Goal: Information Seeking & Learning: Learn about a topic

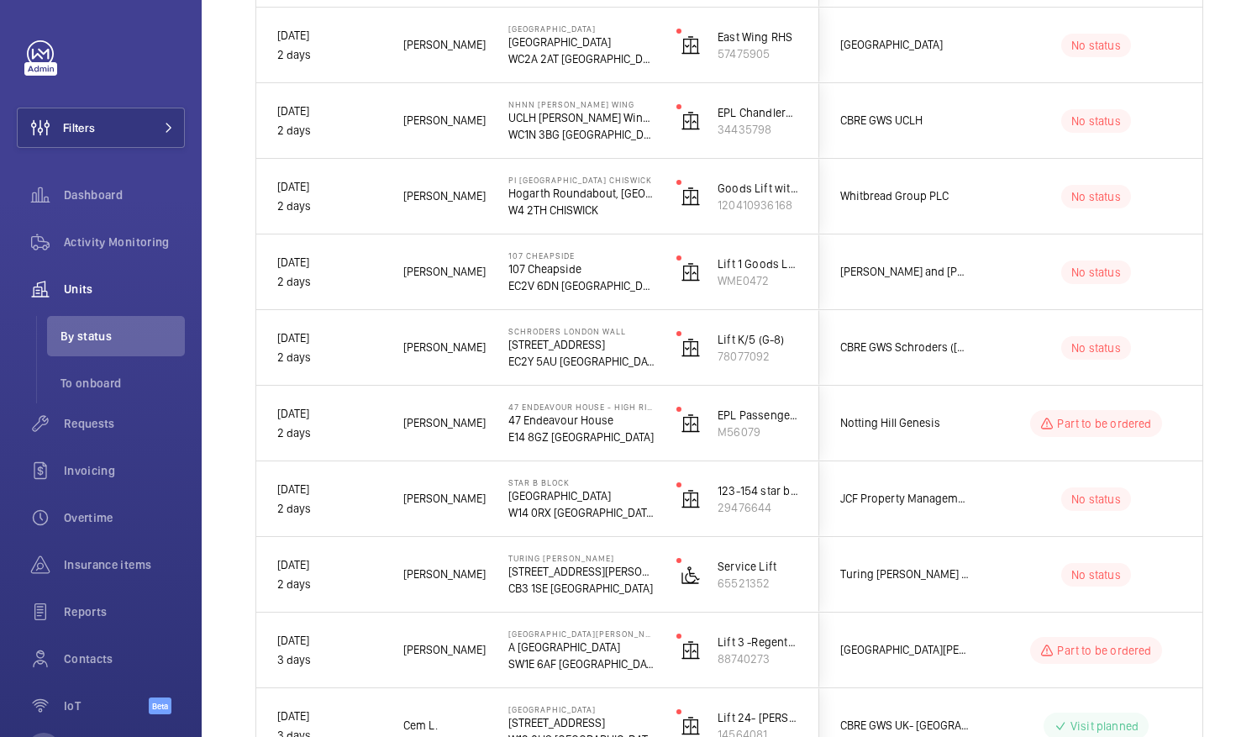
scroll to position [1657, 0]
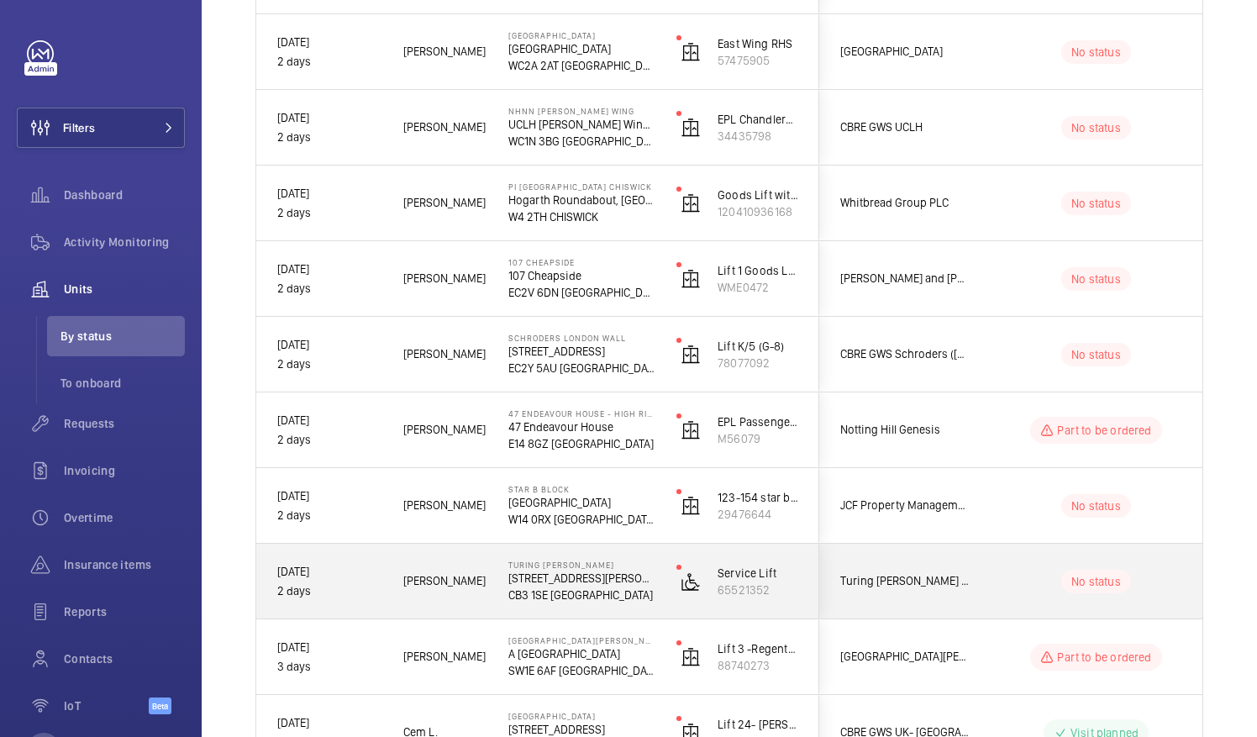
click at [1030, 607] on div "No status" at bounding box center [1086, 581] width 229 height 57
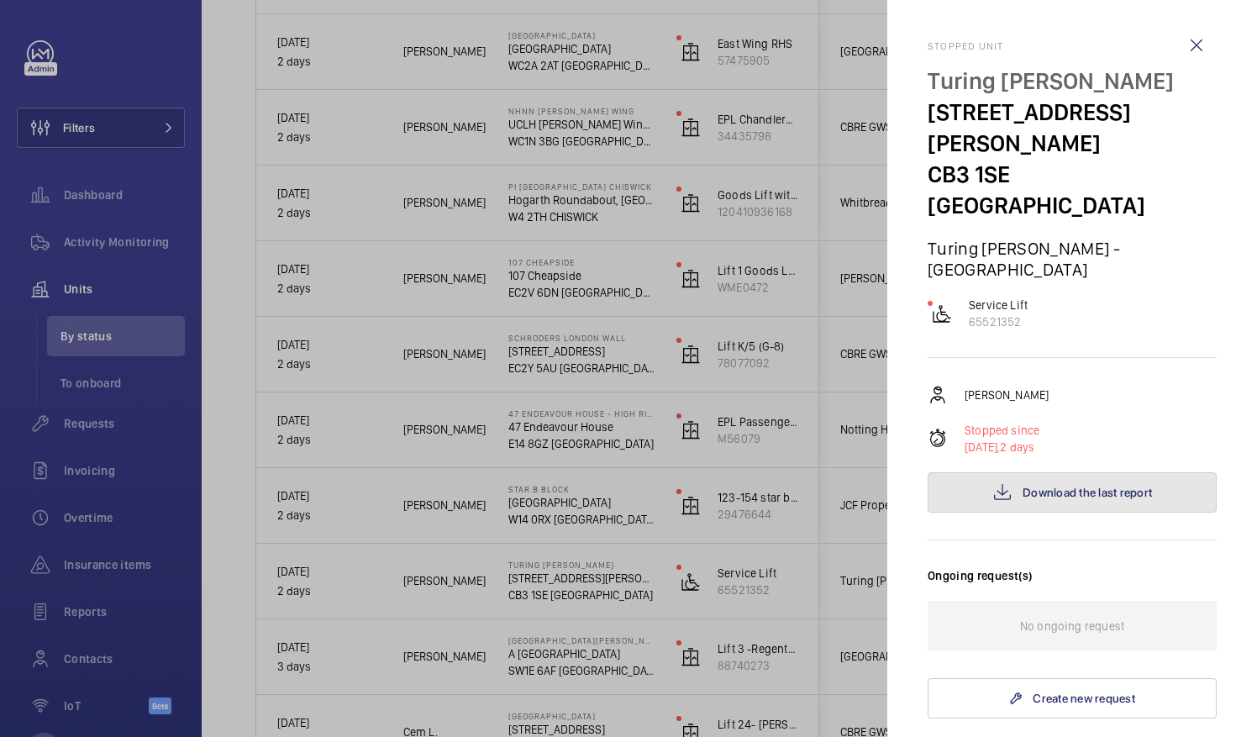
click at [1104, 486] on span "Download the last report" at bounding box center [1087, 492] width 129 height 13
click at [1189, 50] on wm-front-icon-button at bounding box center [1197, 45] width 40 height 40
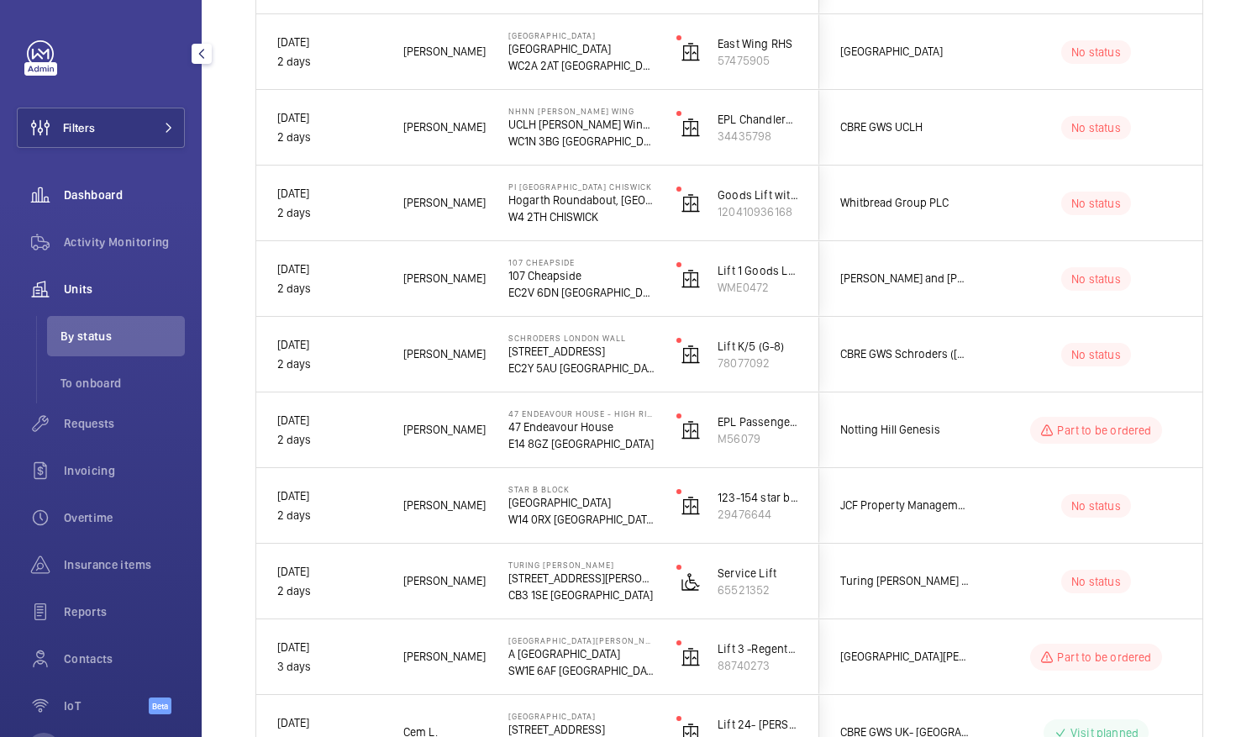
click at [125, 183] on div "Dashboard" at bounding box center [101, 195] width 168 height 40
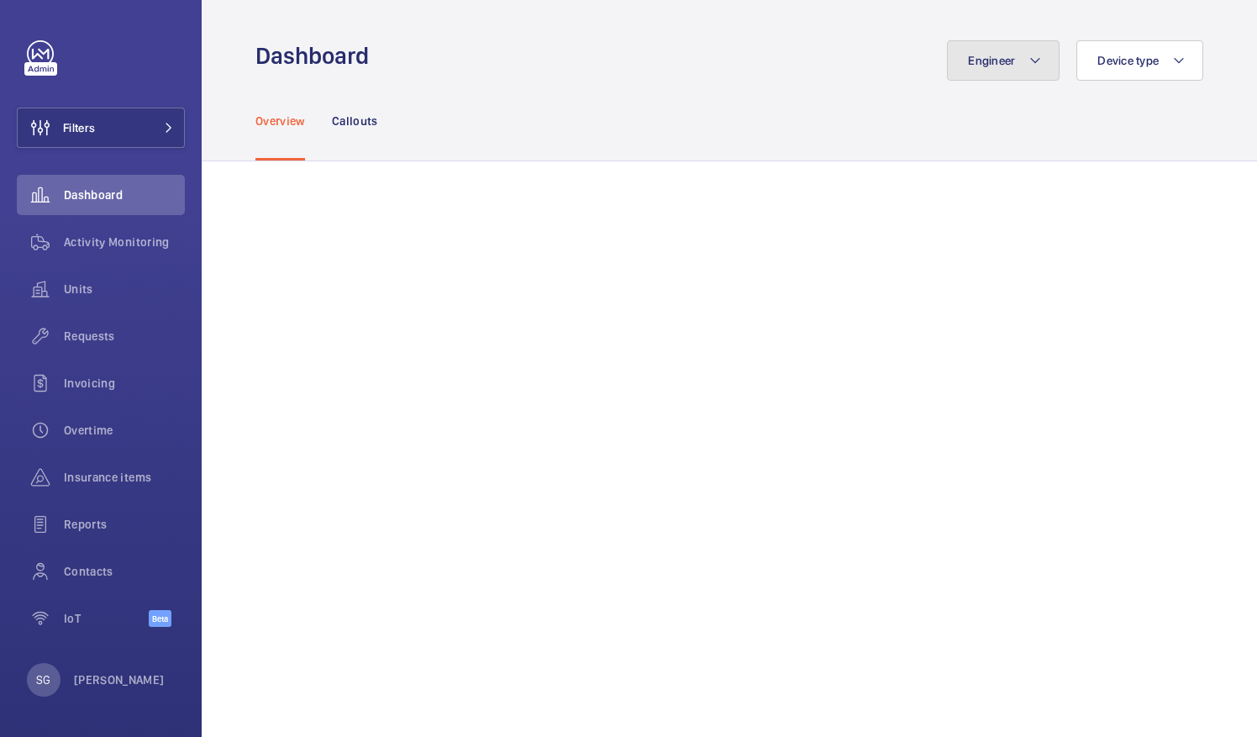
click at [947, 67] on button "Engineer" at bounding box center [1003, 60] width 113 height 40
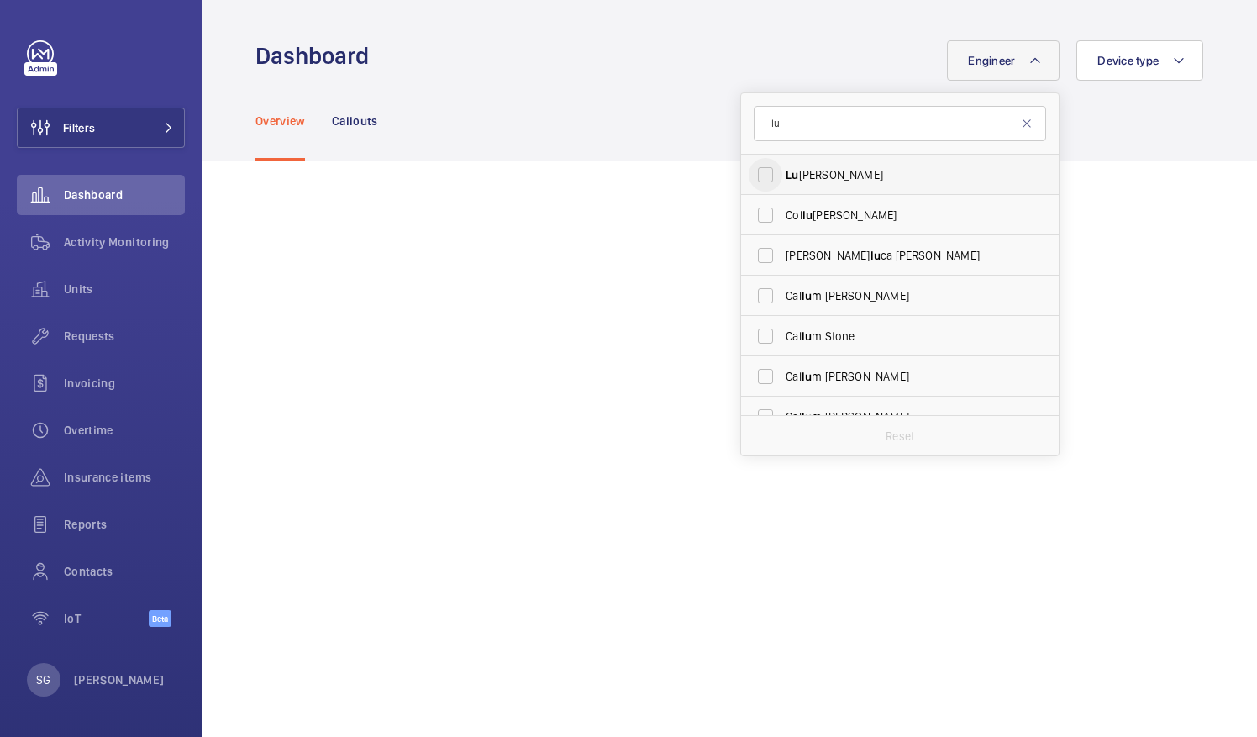
type input "lu"
click at [753, 171] on input "Lu ke Robinson" at bounding box center [766, 175] width 34 height 34
checkbox input "true"
click at [1148, 127] on div "Overview Callouts" at bounding box center [730, 121] width 948 height 80
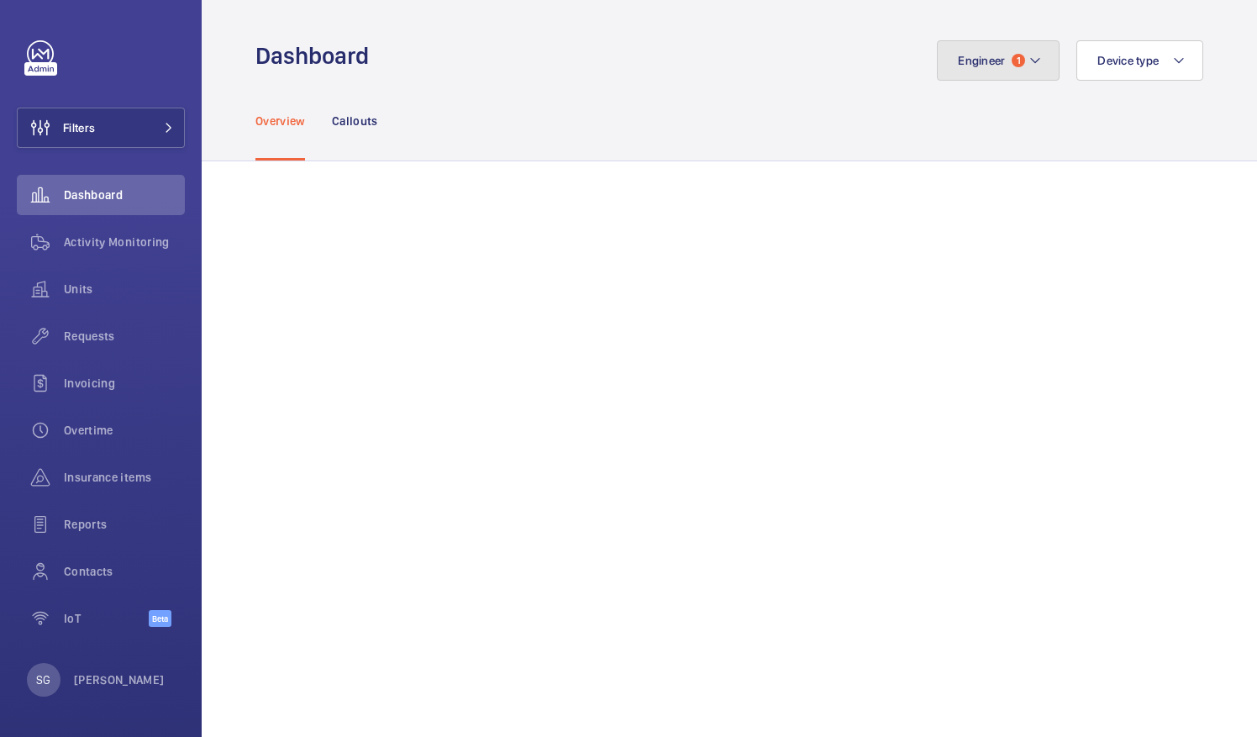
click at [995, 66] on button "Engineer 1" at bounding box center [998, 60] width 123 height 40
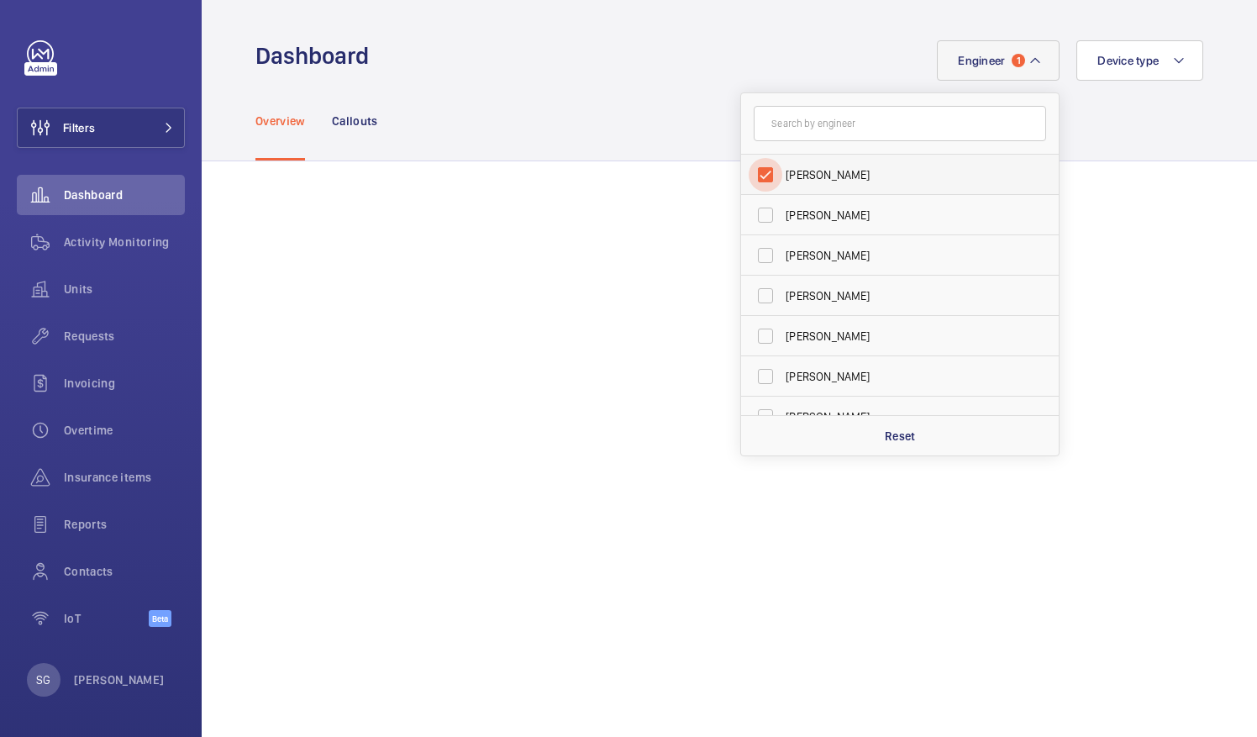
click at [756, 169] on input "[PERSON_NAME]" at bounding box center [766, 175] width 34 height 34
checkbox input "false"
click at [84, 428] on span "Overtime" at bounding box center [124, 430] width 121 height 17
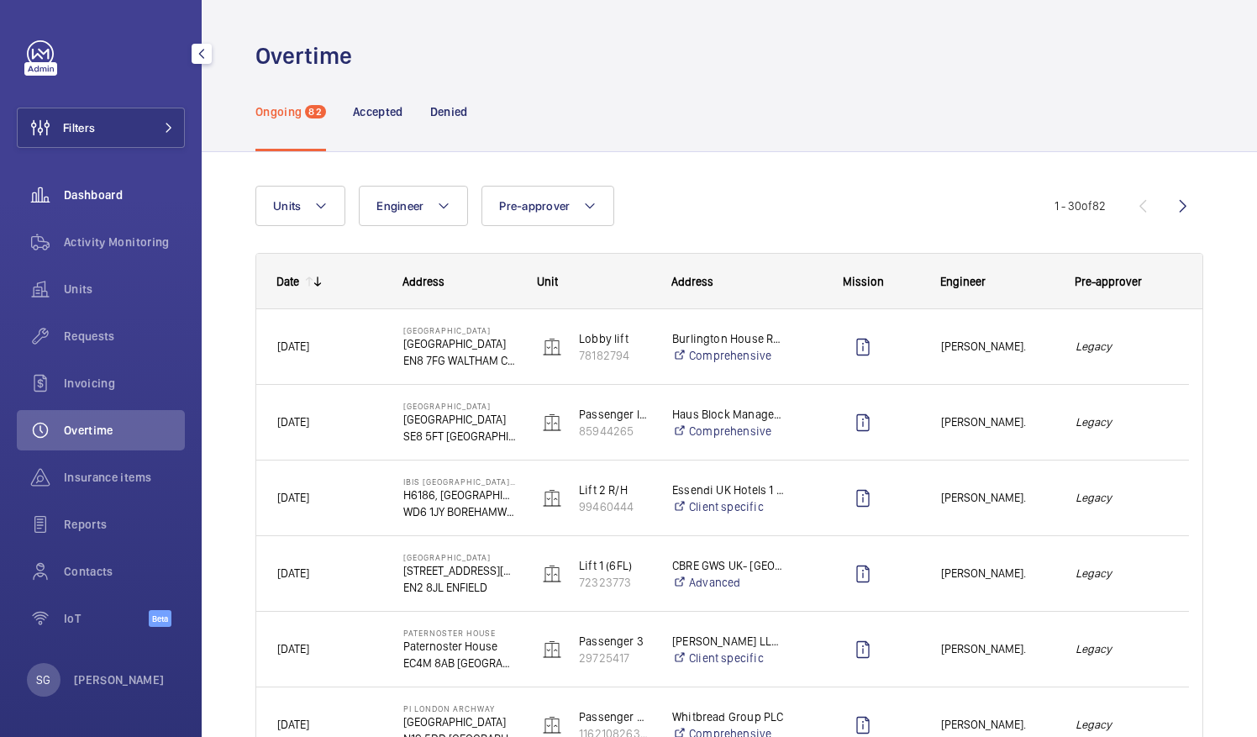
click at [92, 207] on div "Dashboard" at bounding box center [101, 195] width 168 height 40
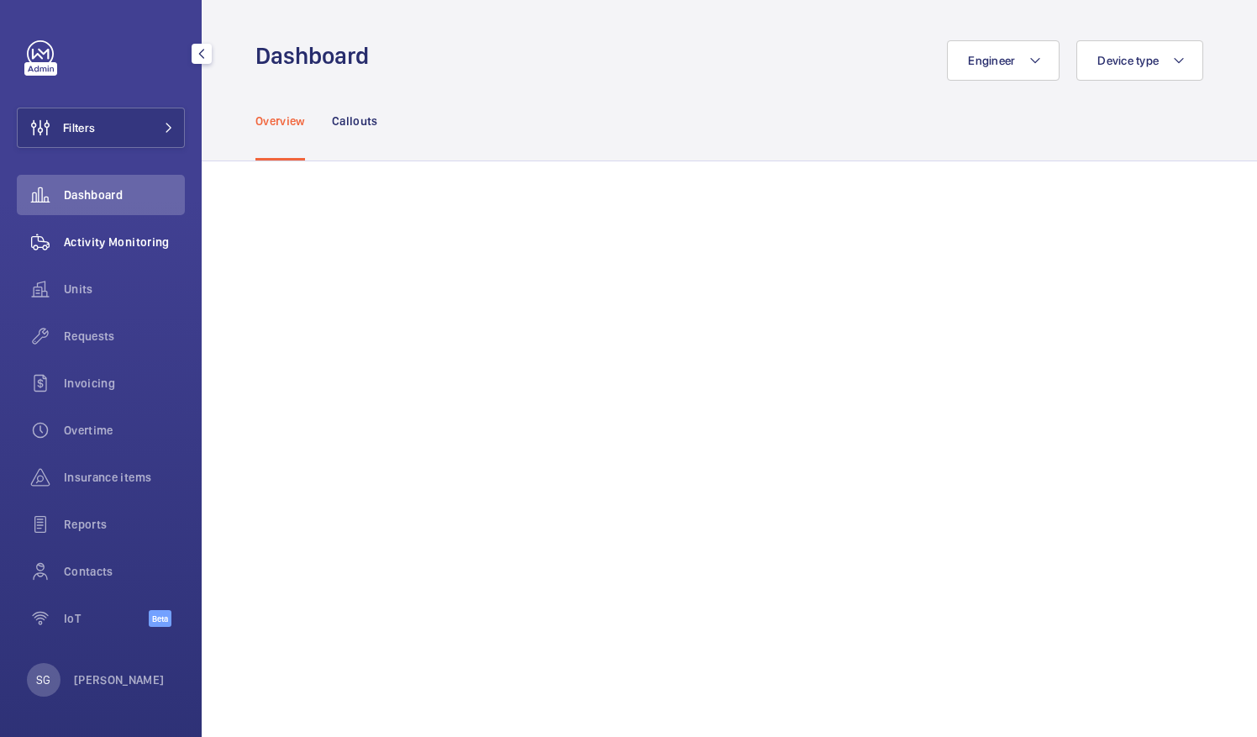
click at [116, 250] on div "Activity Monitoring" at bounding box center [101, 242] width 168 height 40
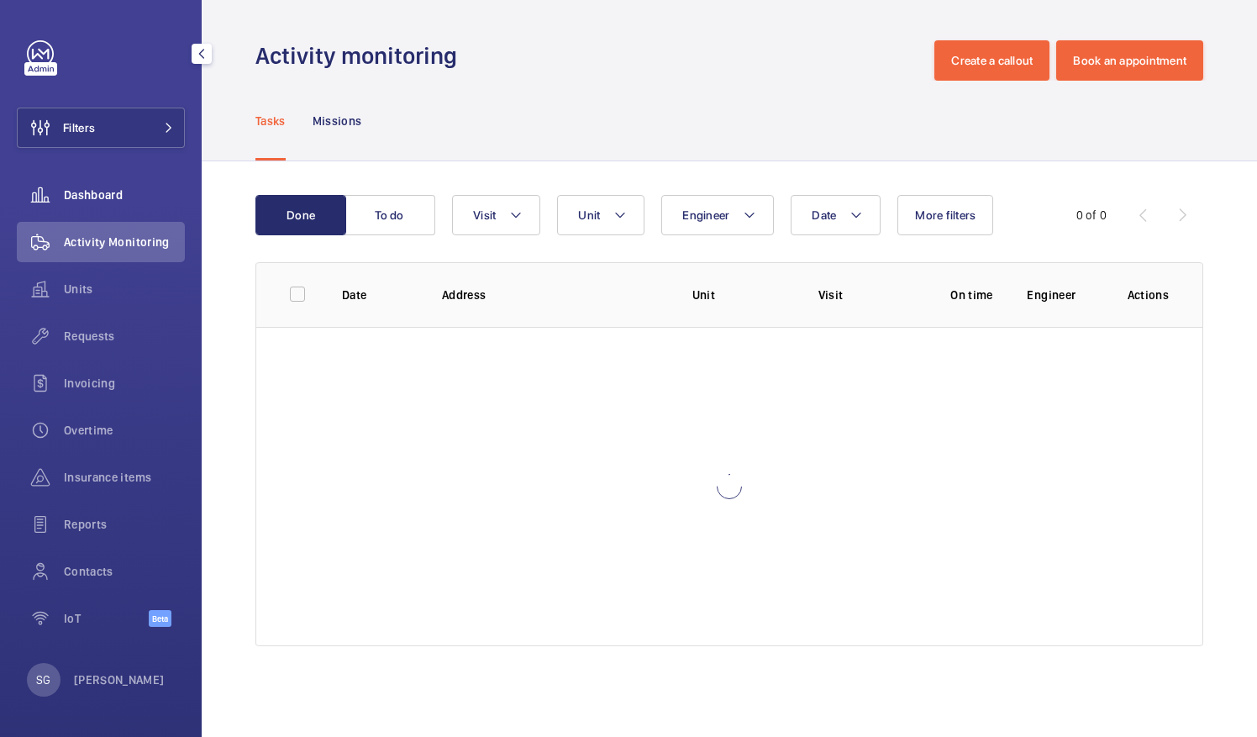
click at [101, 186] on div "Dashboard" at bounding box center [101, 195] width 168 height 40
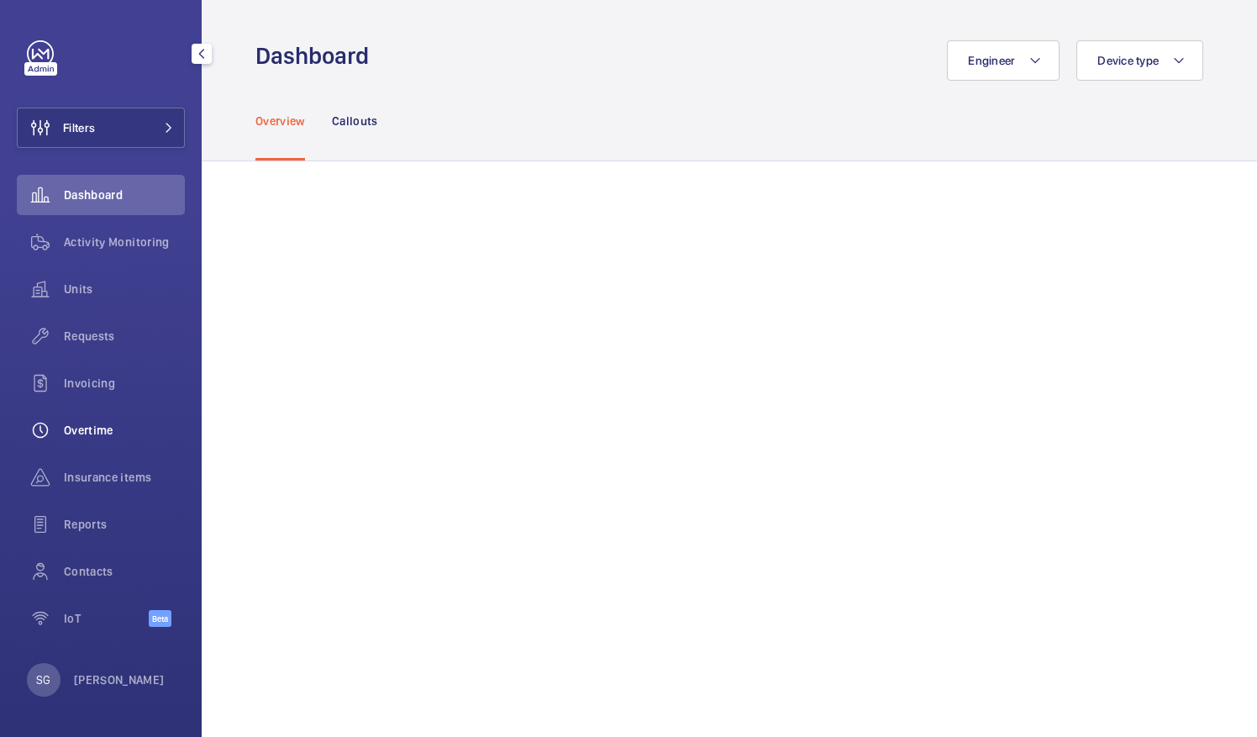
click at [133, 422] on span "Overtime" at bounding box center [124, 430] width 121 height 17
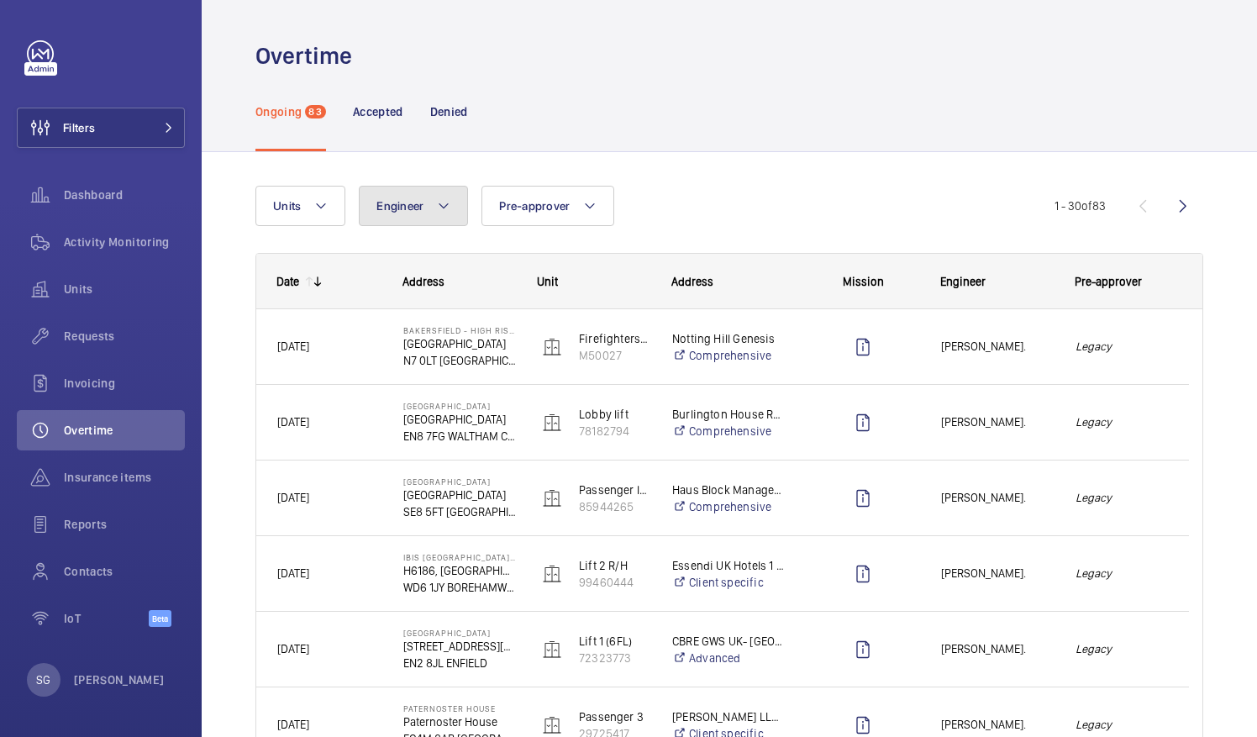
click at [430, 210] on button "Engineer" at bounding box center [413, 206] width 109 height 40
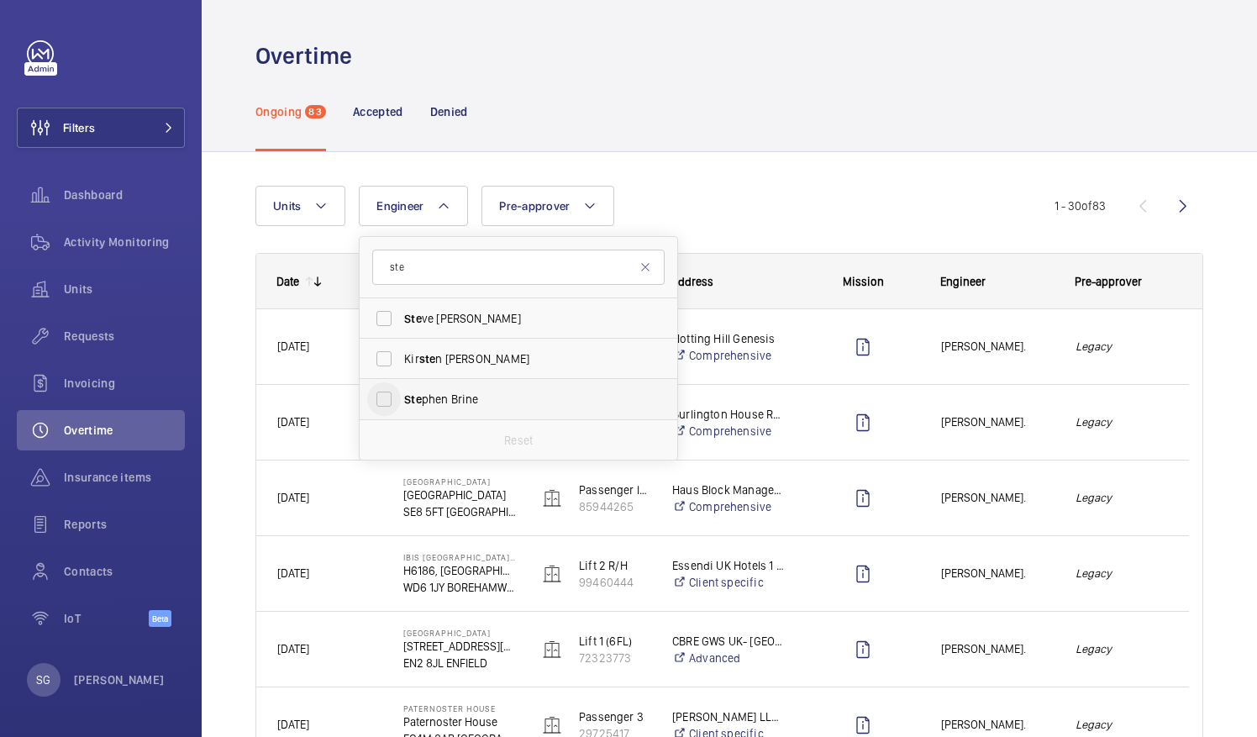
type input "ste"
click at [385, 398] on input "Ste phen Brine" at bounding box center [384, 399] width 34 height 34
checkbox input "true"
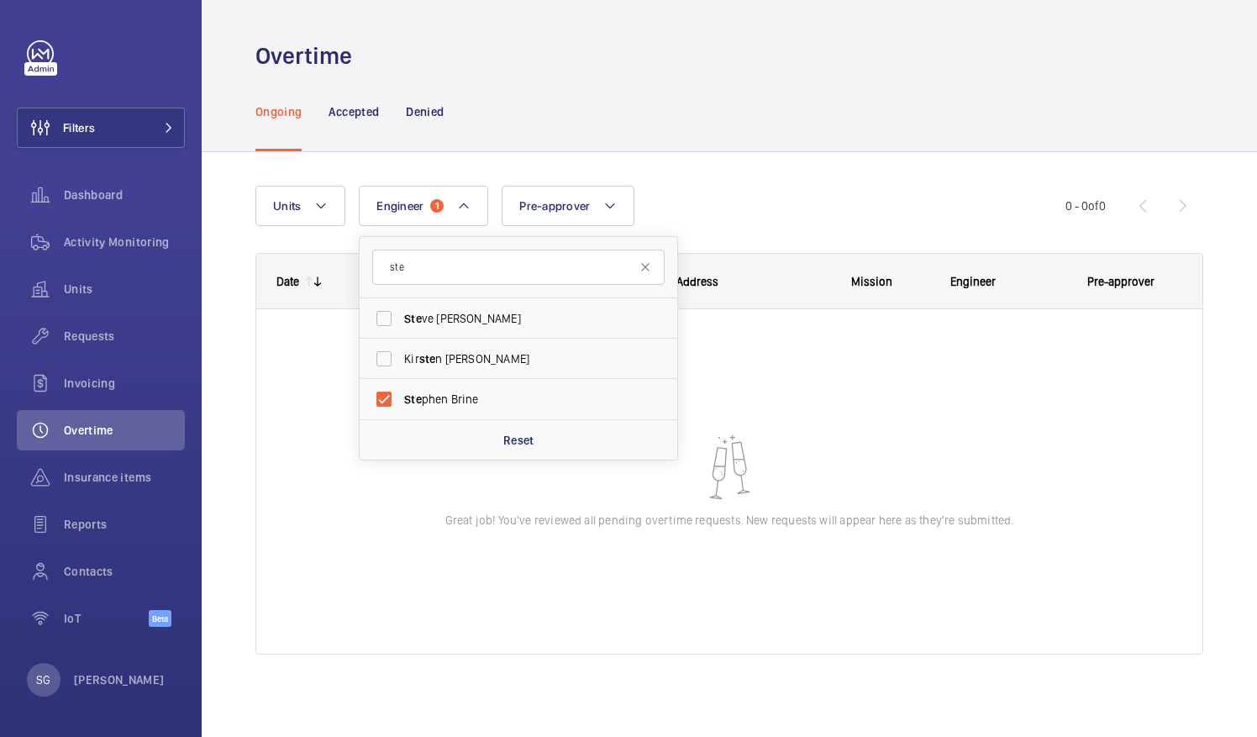
click at [789, 168] on div "Units Engineer 1 ste Ste ve [PERSON_NAME] Kir ste n [PERSON_NAME] Ste phen Brin…" at bounding box center [730, 427] width 948 height 536
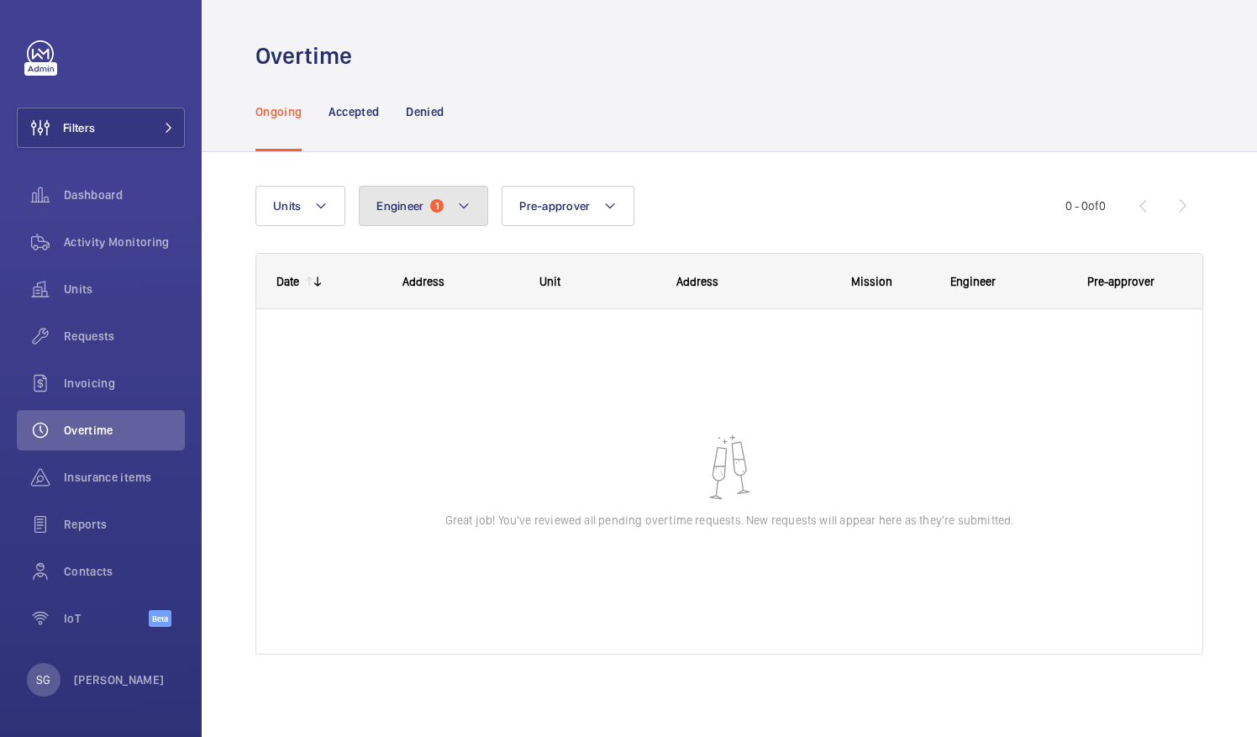
click at [481, 212] on button "Engineer 1" at bounding box center [423, 206] width 129 height 40
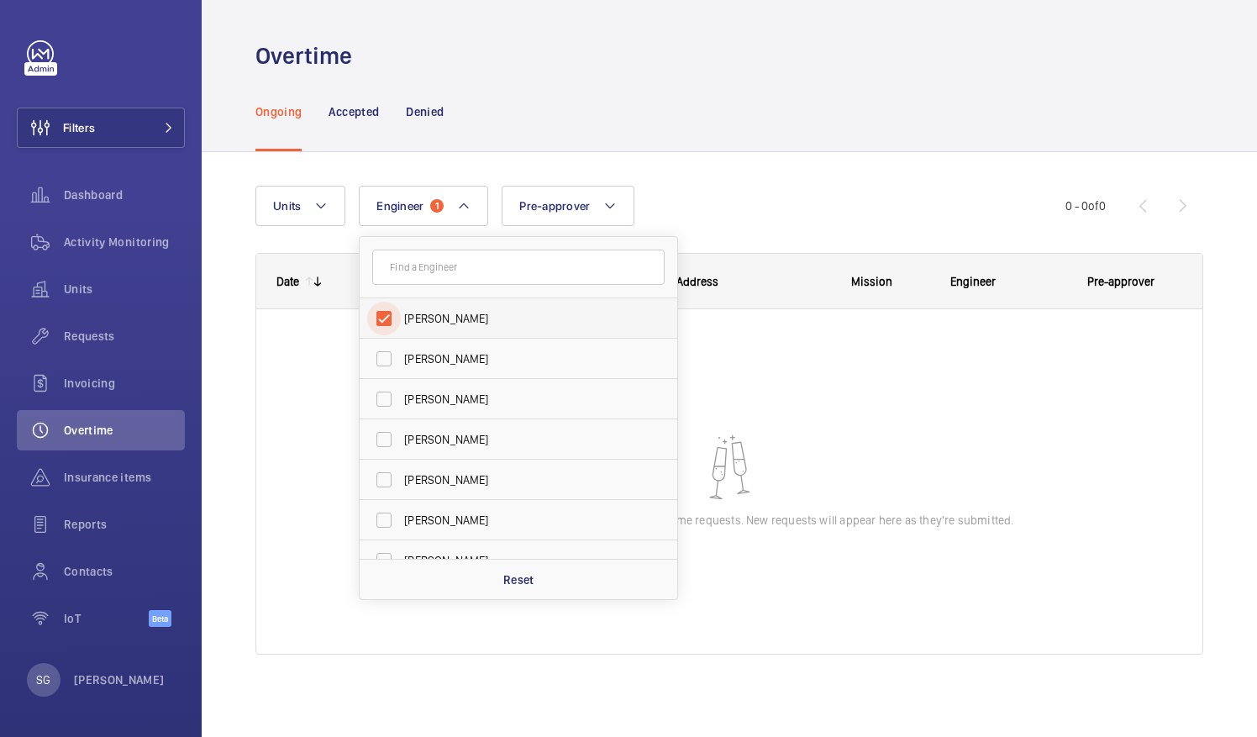
click at [387, 317] on input "[PERSON_NAME]" at bounding box center [384, 319] width 34 height 34
checkbox input "false"
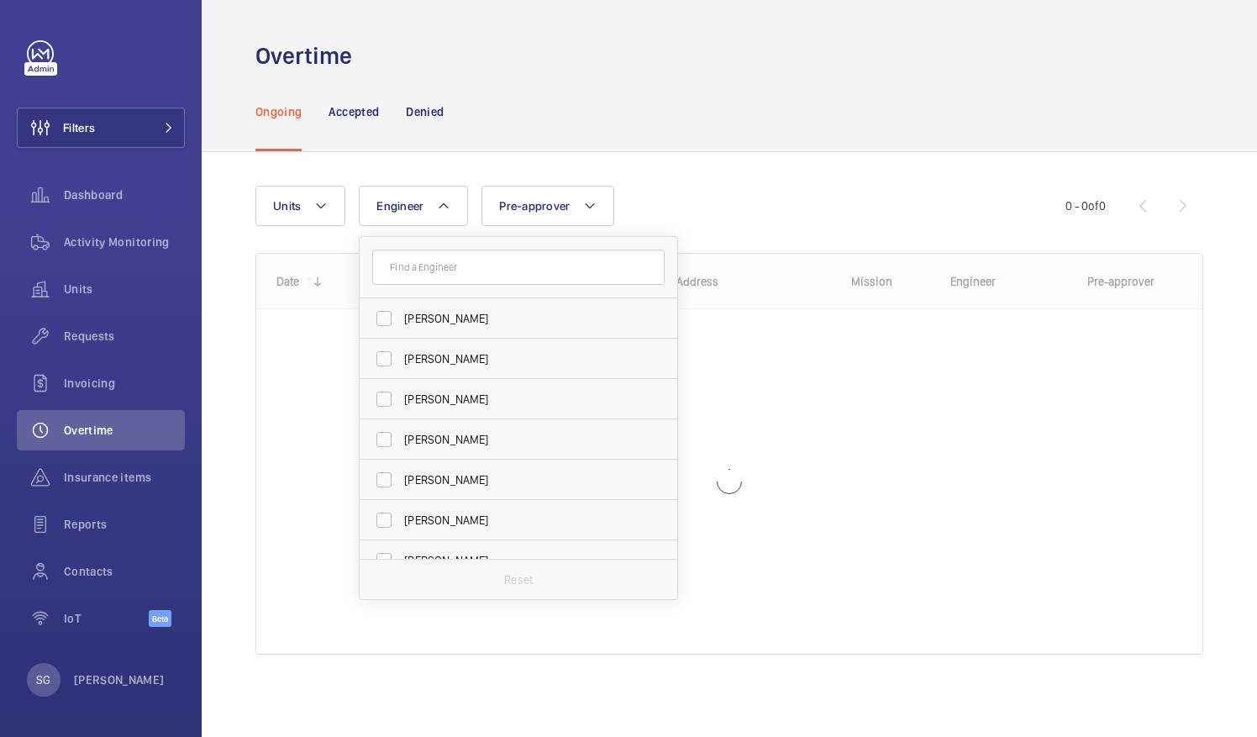
click at [788, 196] on div "Units Engineer [PERSON_NAME] [PERSON_NAME] [PERSON_NAME] [PERSON_NAME] [PERSON_…" at bounding box center [661, 206] width 810 height 40
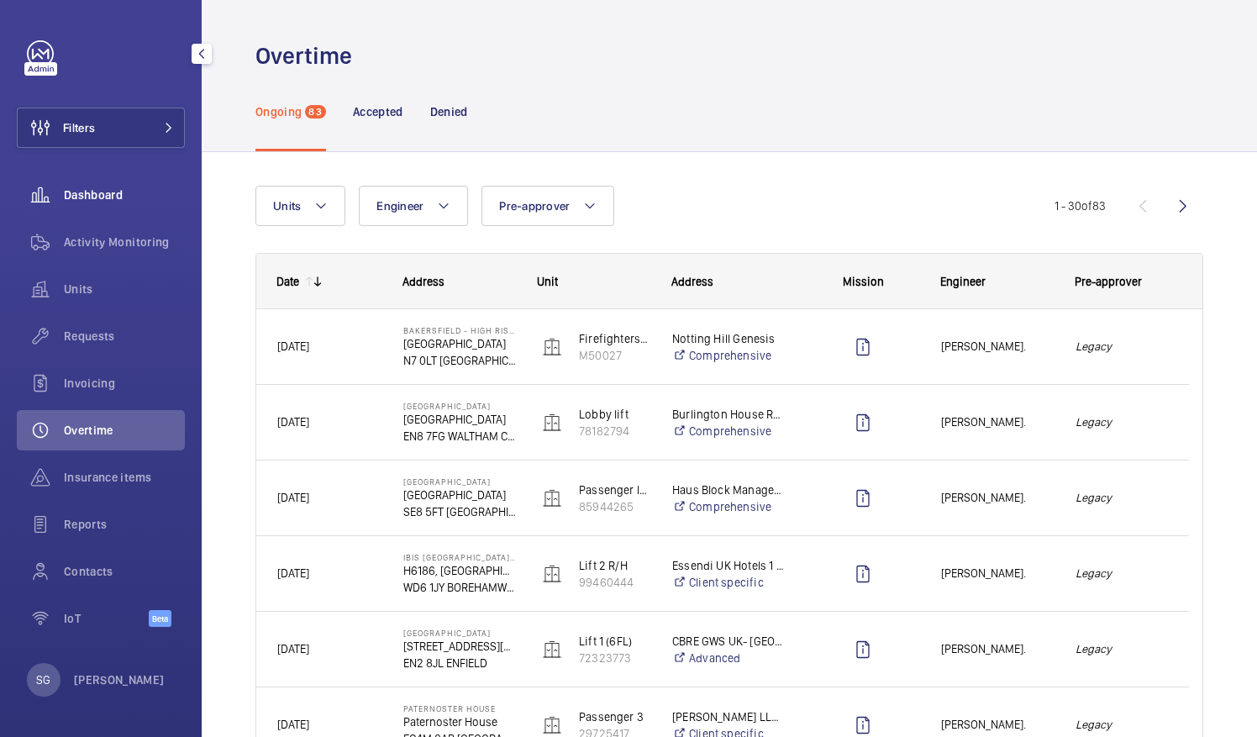
click at [61, 200] on wm-front-icon-button at bounding box center [40, 195] width 47 height 40
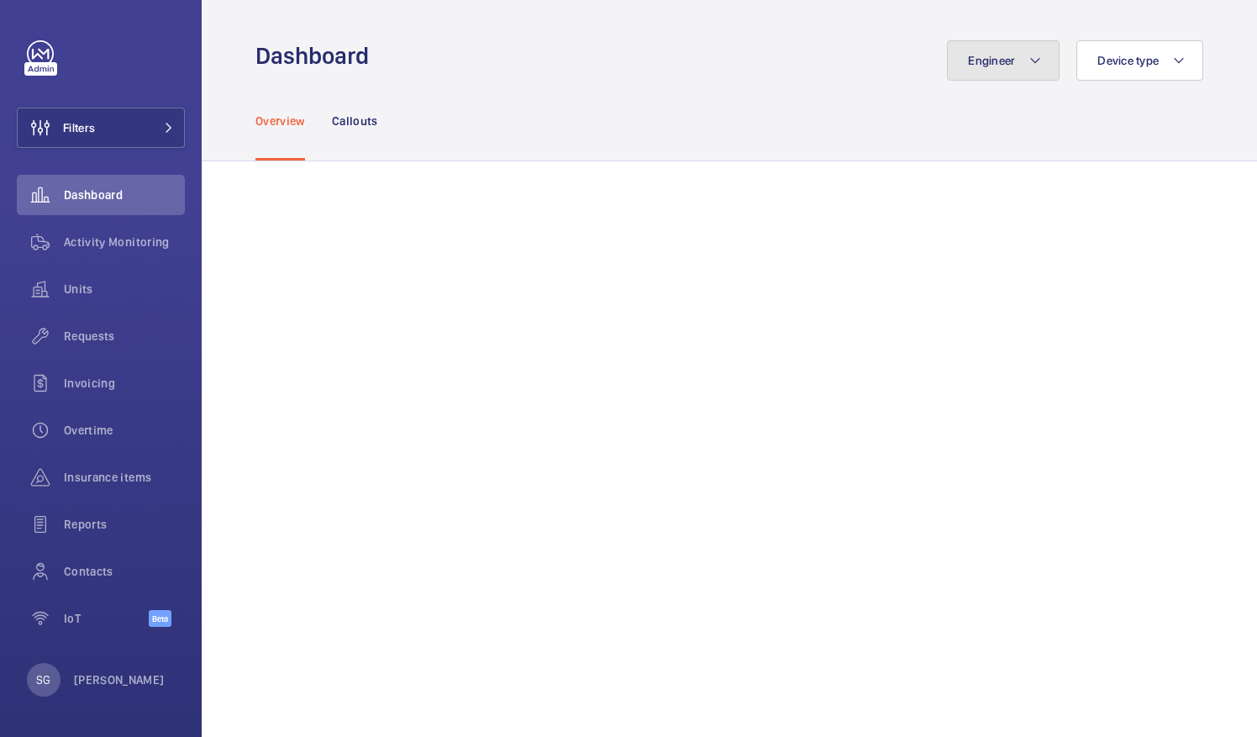
click at [1012, 55] on button "Engineer" at bounding box center [1003, 60] width 113 height 40
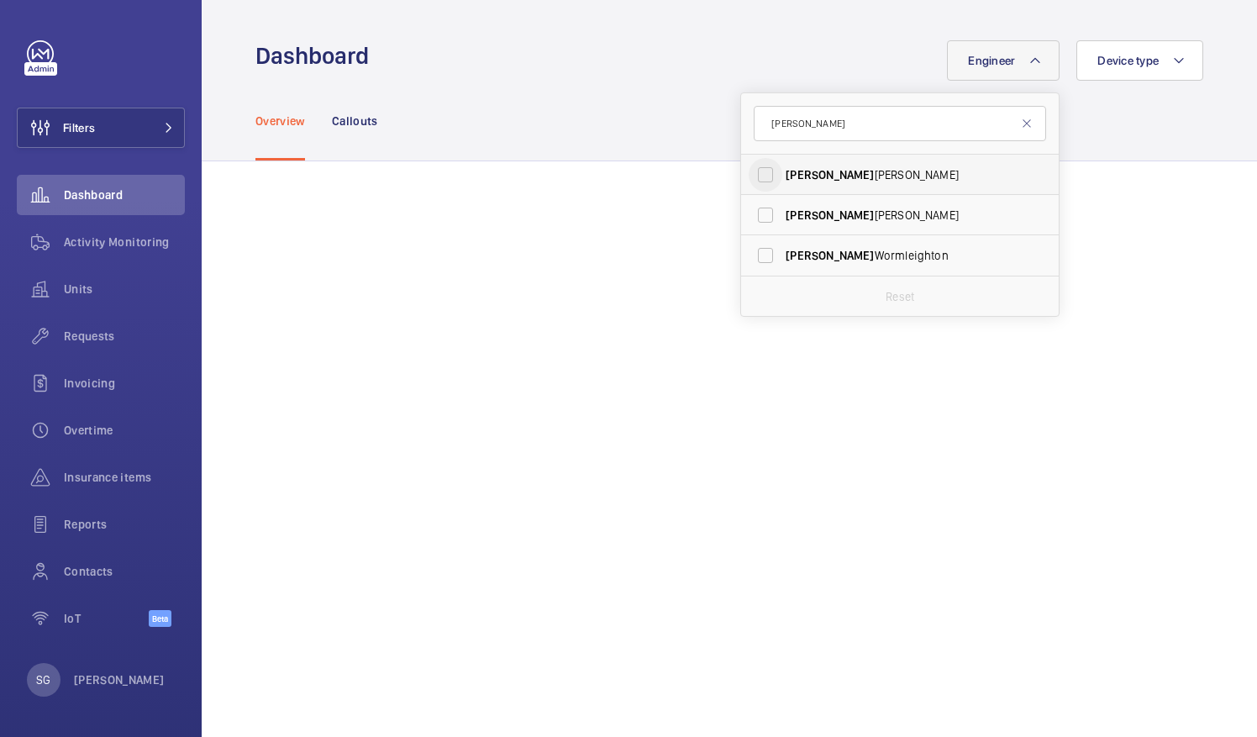
type input "[PERSON_NAME]"
click at [754, 182] on input "[PERSON_NAME]" at bounding box center [766, 175] width 34 height 34
click at [751, 178] on input "[PERSON_NAME]" at bounding box center [766, 175] width 34 height 34
checkbox input "false"
click at [788, 121] on input "[PERSON_NAME]" at bounding box center [900, 123] width 293 height 35
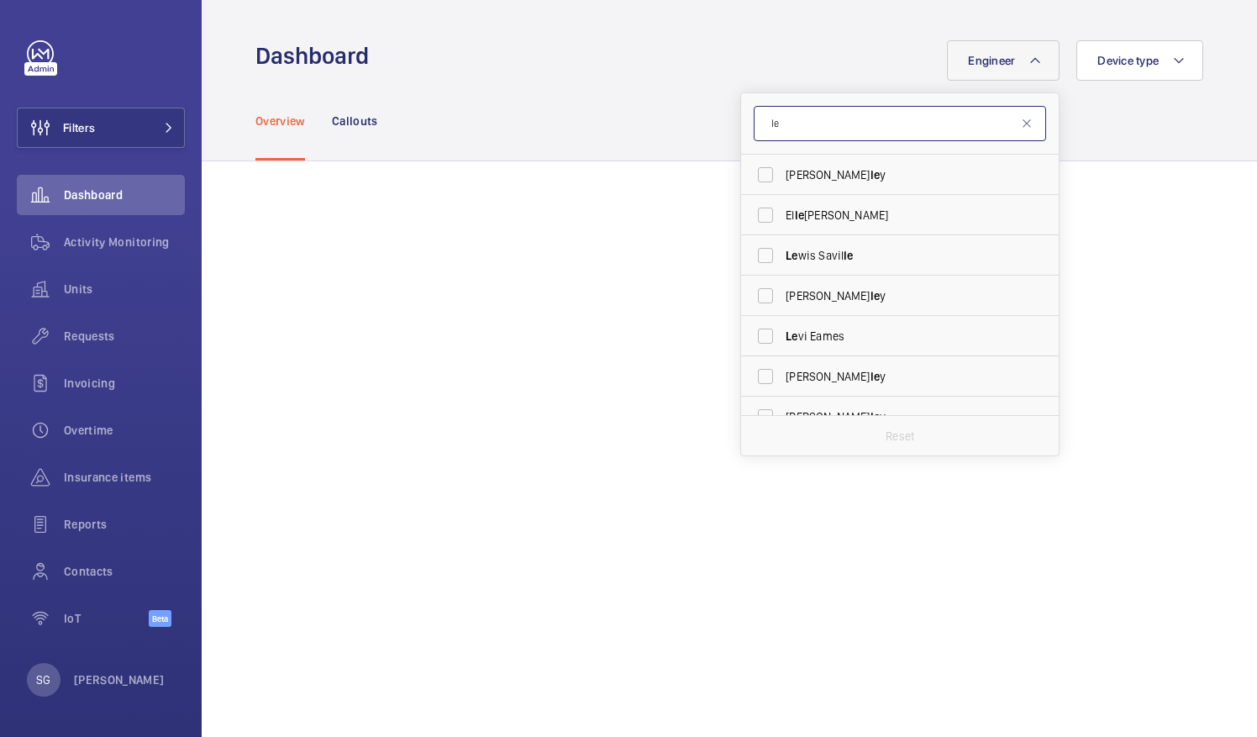
type input "l"
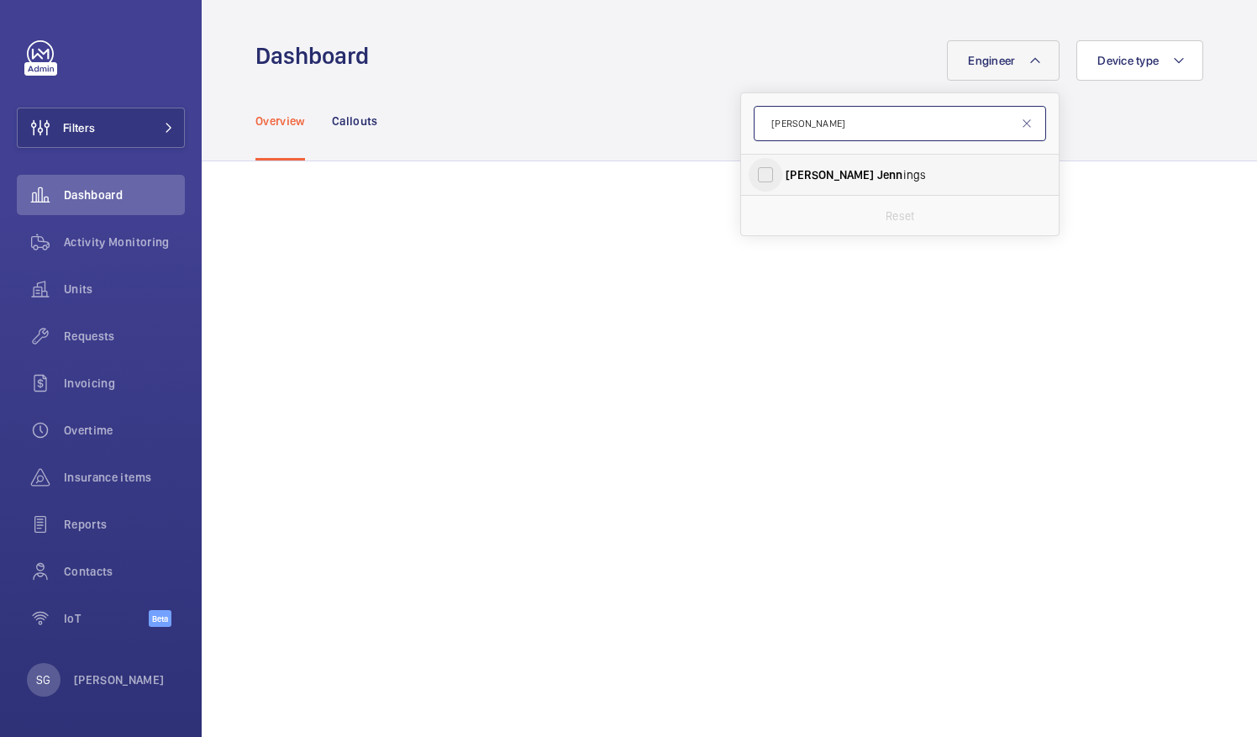
type input "[PERSON_NAME]"
click at [749, 175] on input "[PERSON_NAME] [PERSON_NAME]" at bounding box center [766, 175] width 34 height 34
click at [758, 166] on input "[PERSON_NAME] [PERSON_NAME]" at bounding box center [766, 175] width 34 height 34
checkbox input "false"
click at [817, 113] on input "[PERSON_NAME]" at bounding box center [900, 123] width 293 height 35
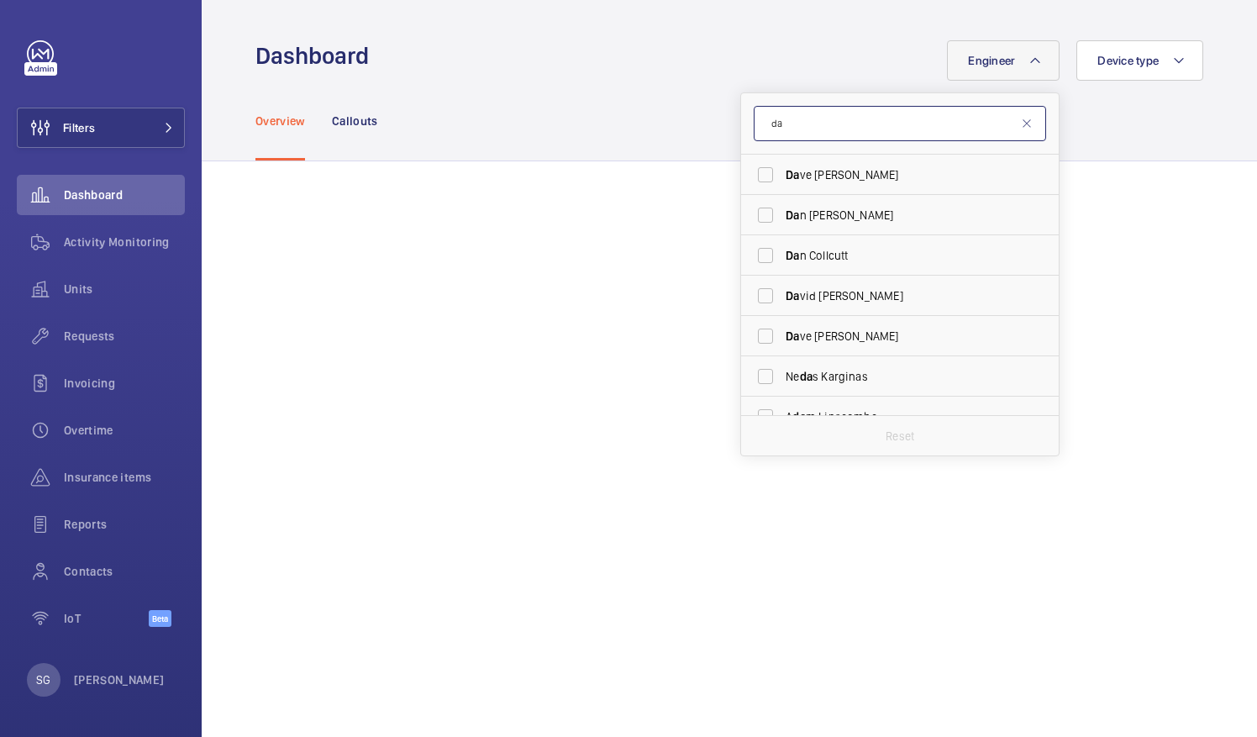
type input "d"
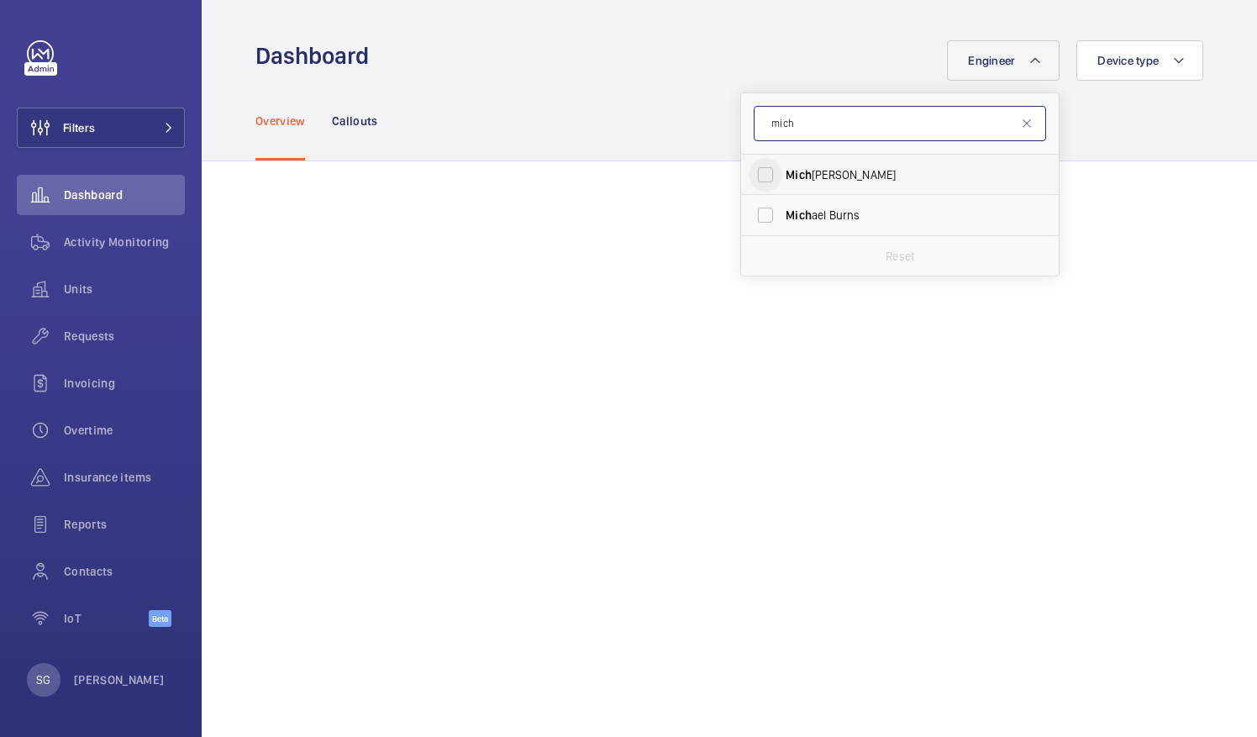
type input "mich"
click at [750, 173] on input "Mich ael [PERSON_NAME]" at bounding box center [766, 175] width 34 height 34
click at [755, 172] on input "Mich ael [PERSON_NAME]" at bounding box center [766, 175] width 34 height 34
checkbox input "false"
click at [799, 134] on input "mich" at bounding box center [900, 123] width 293 height 35
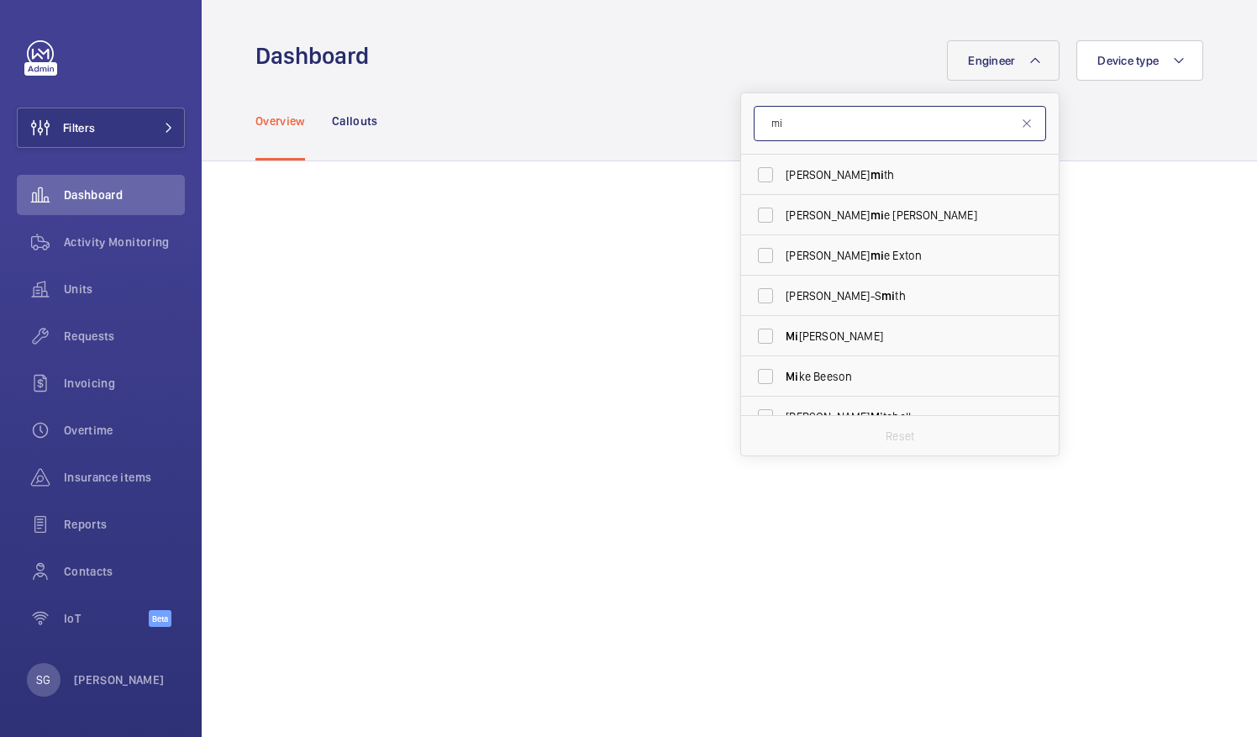
type input "m"
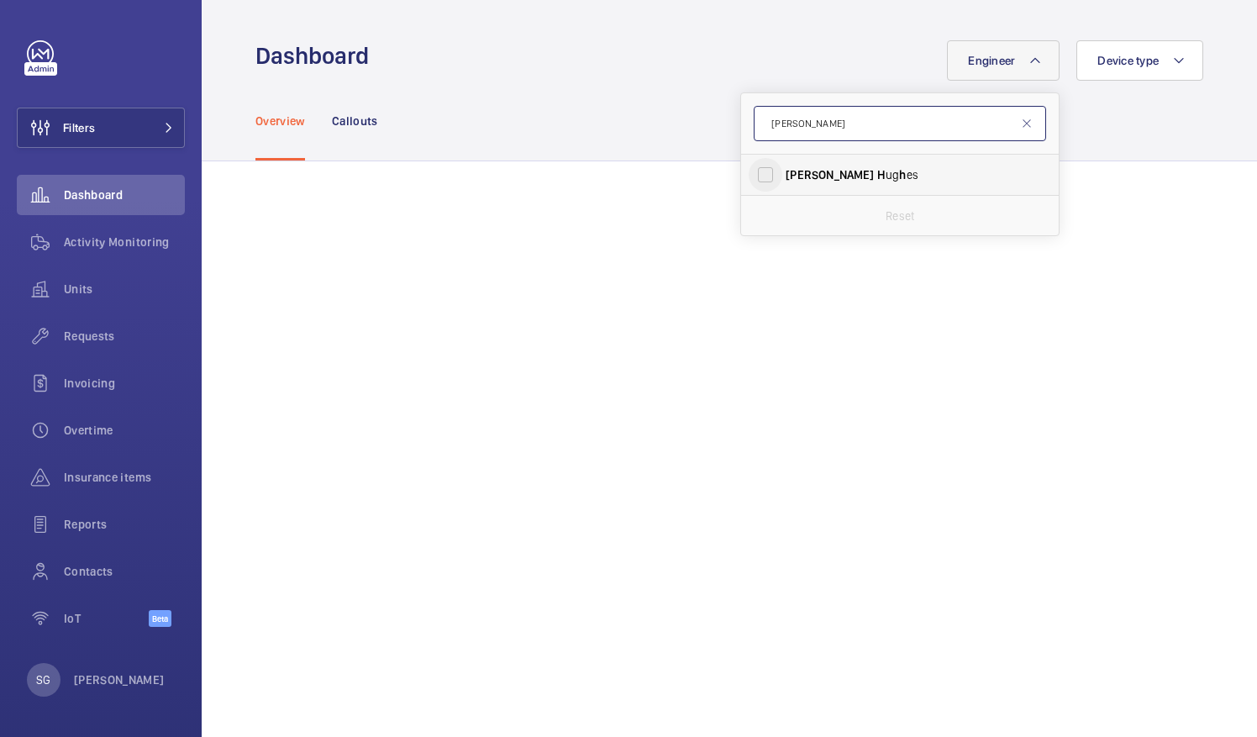
type input "[PERSON_NAME]"
click at [749, 177] on input "[PERSON_NAME] ug h es" at bounding box center [766, 175] width 34 height 34
click at [751, 175] on input "[PERSON_NAME] ug h es" at bounding box center [766, 175] width 34 height 34
checkbox input "false"
click at [857, 140] on input "[PERSON_NAME]" at bounding box center [900, 123] width 293 height 35
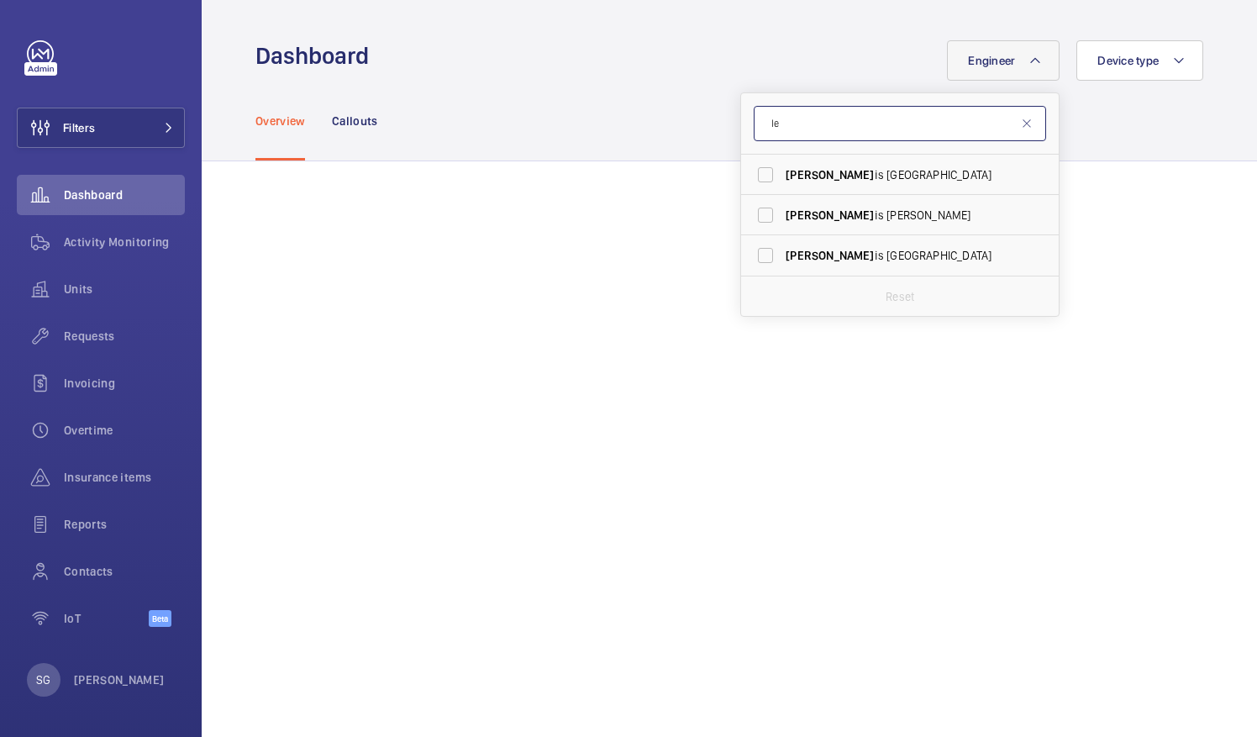
type input "l"
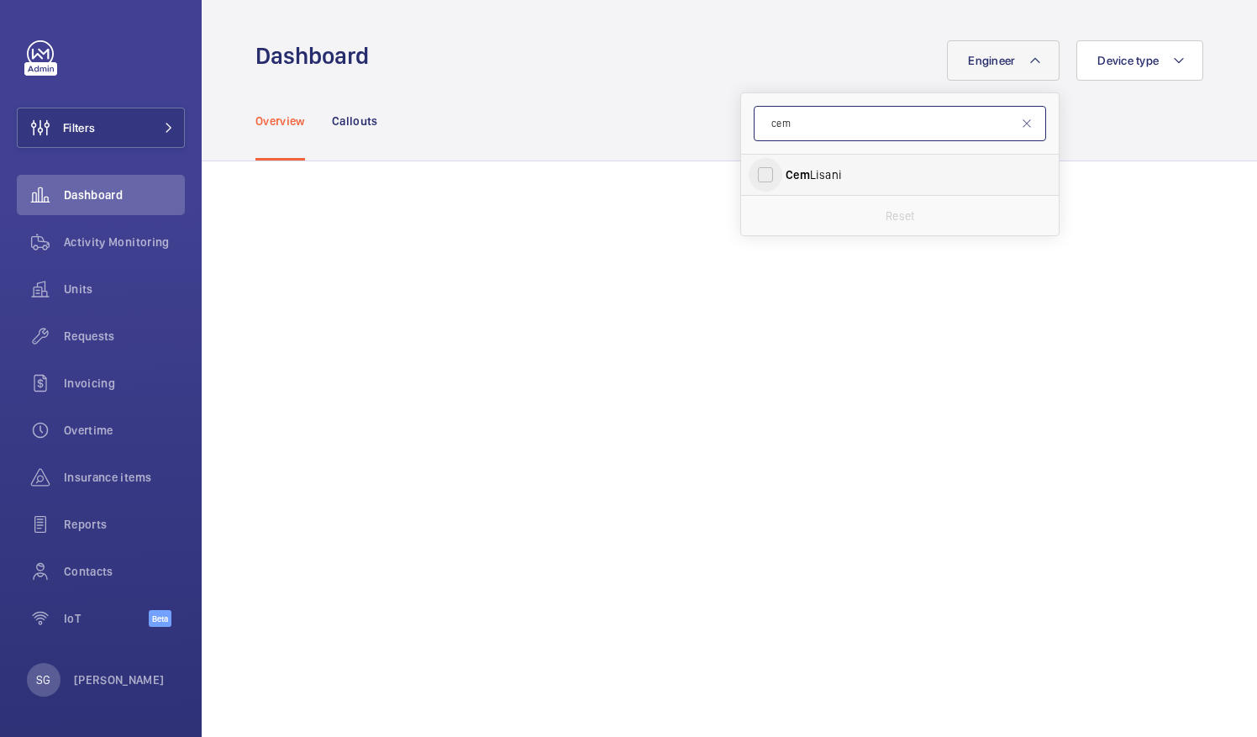
type input "cem"
click at [749, 171] on input "[PERSON_NAME]" at bounding box center [766, 175] width 34 height 34
click at [757, 166] on input "[PERSON_NAME]" at bounding box center [766, 175] width 34 height 34
checkbox input "false"
click at [832, 135] on input "cem" at bounding box center [900, 123] width 293 height 35
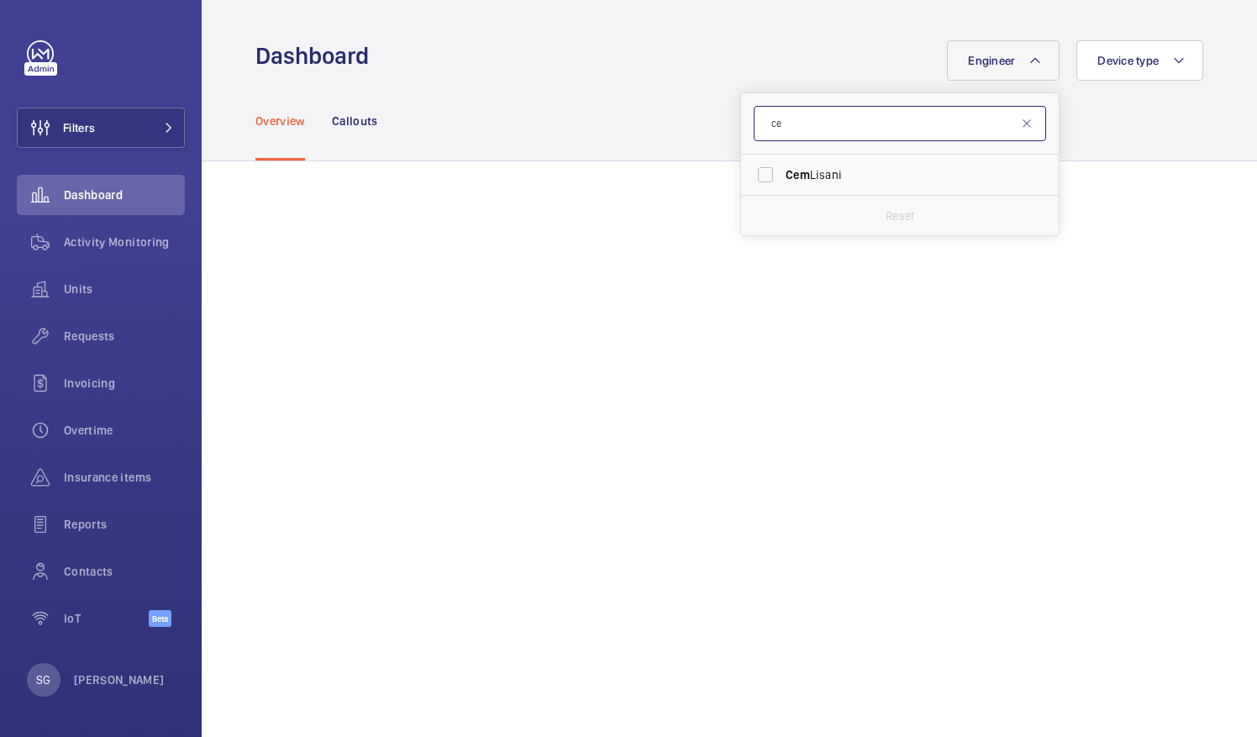
type input "c"
type input "lev"
click at [762, 174] on input "[PERSON_NAME]" at bounding box center [766, 175] width 34 height 34
click at [751, 175] on input "[PERSON_NAME]" at bounding box center [766, 175] width 34 height 34
checkbox input "false"
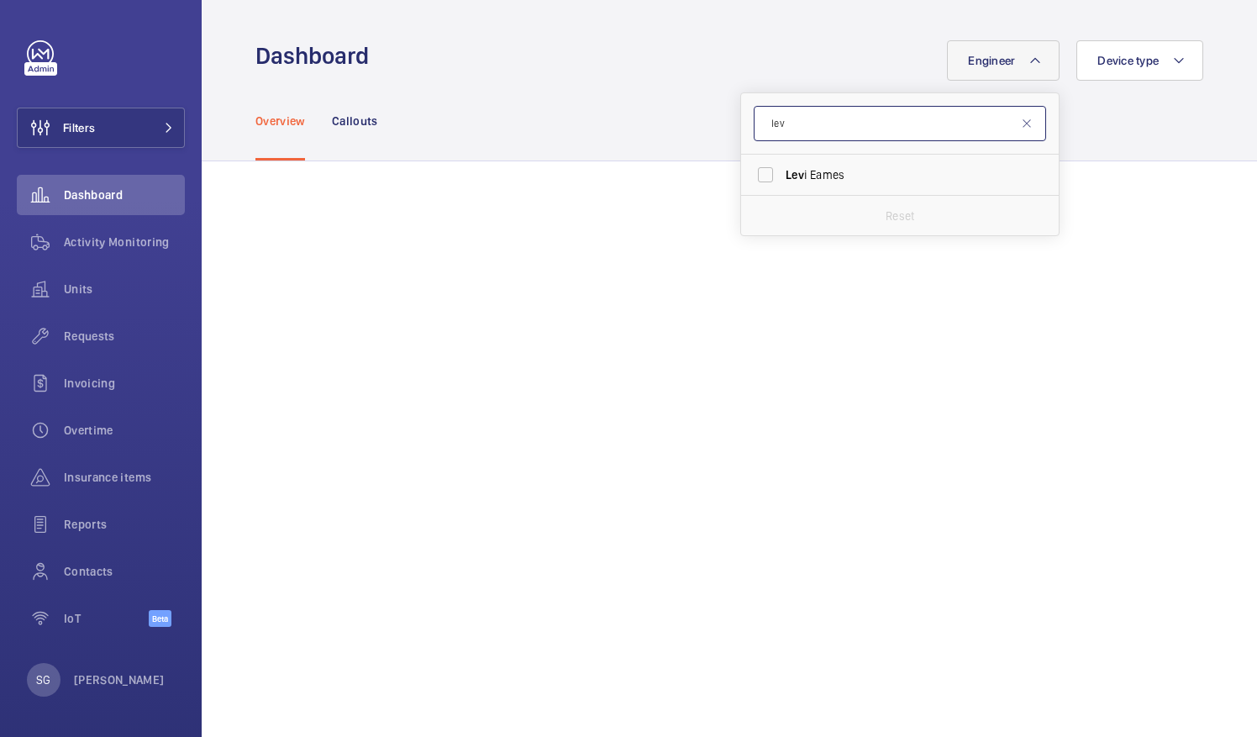
click at [790, 123] on input "lev" at bounding box center [900, 123] width 293 height 35
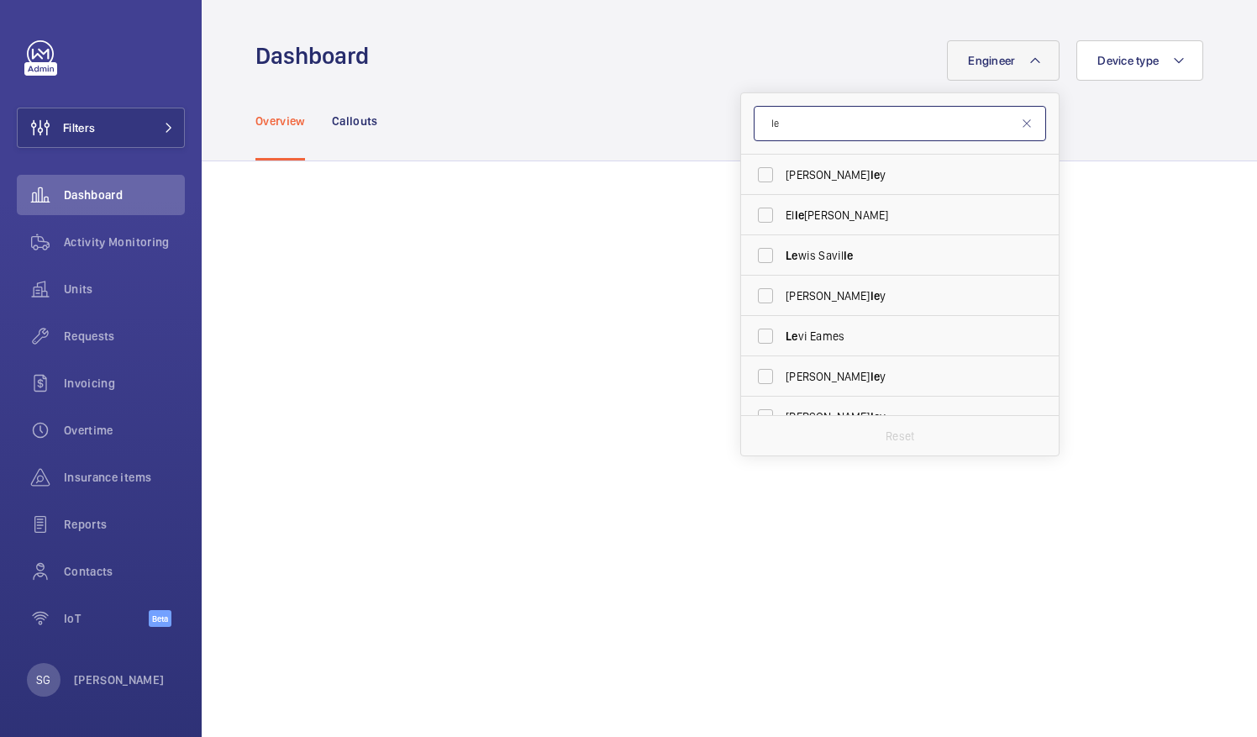
type input "l"
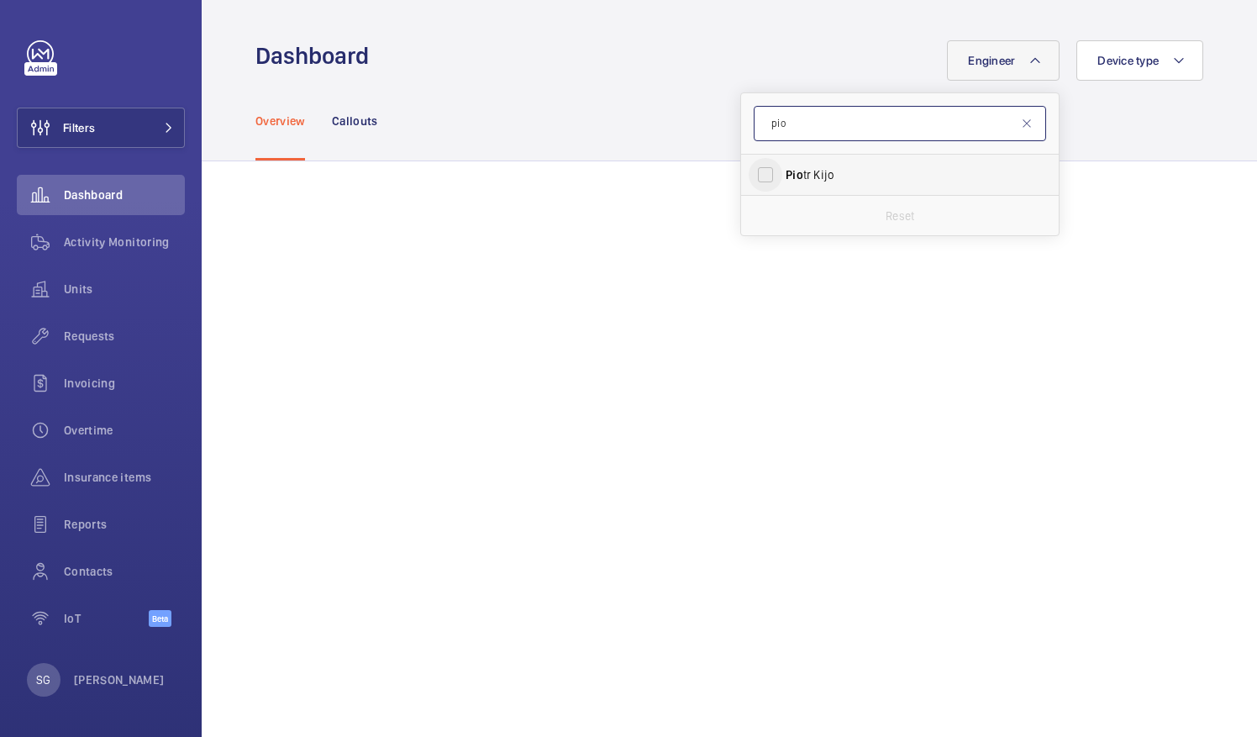
type input "pio"
click at [754, 171] on input "[PERSON_NAME]" at bounding box center [766, 175] width 34 height 34
checkbox input "true"
click at [1020, 128] on mat-icon at bounding box center [1026, 123] width 13 height 13
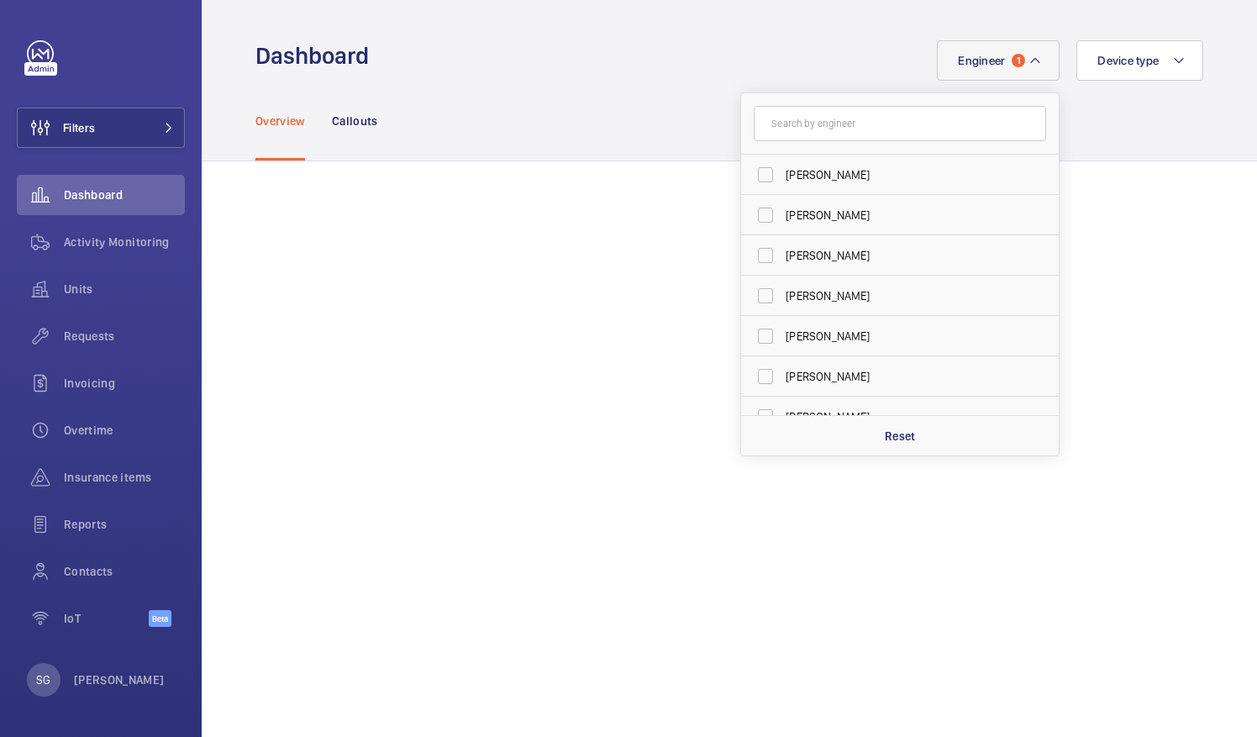
click at [1112, 121] on div "Overview Callouts" at bounding box center [730, 121] width 948 height 80
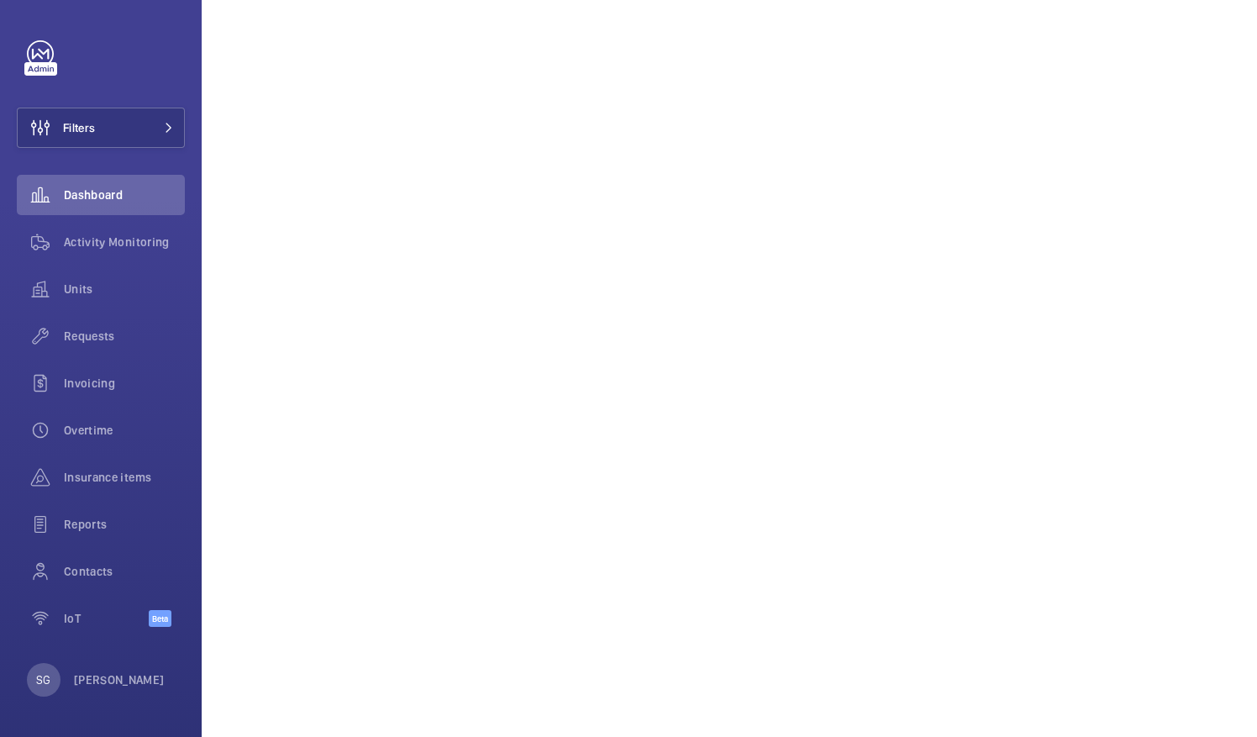
scroll to position [1619, 0]
